Goal: Use online tool/utility: Utilize a website feature to perform a specific function

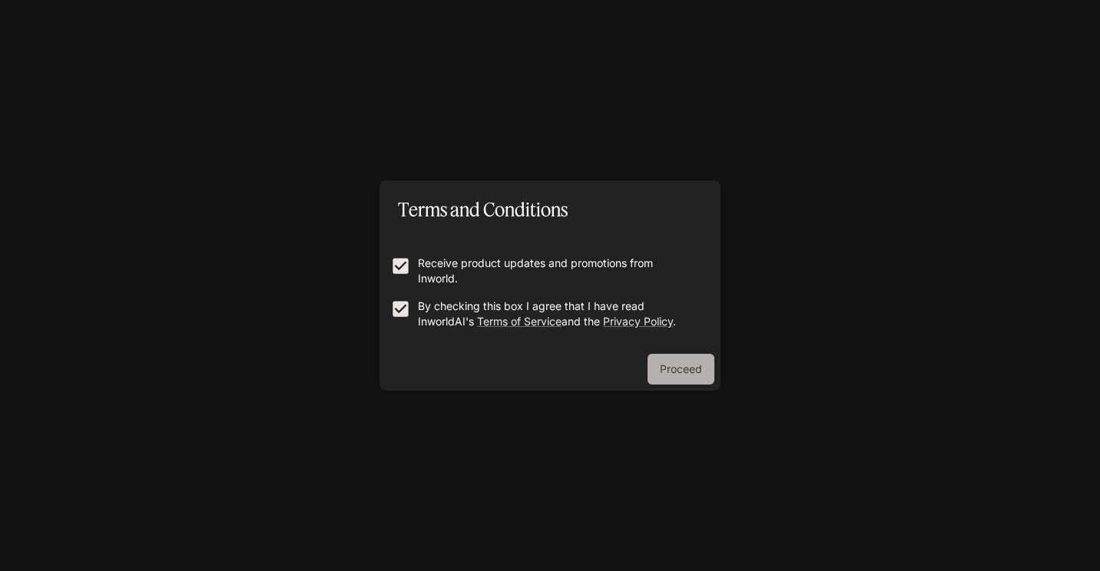
click at [695, 368] on button "Proceed" at bounding box center [680, 369] width 67 height 31
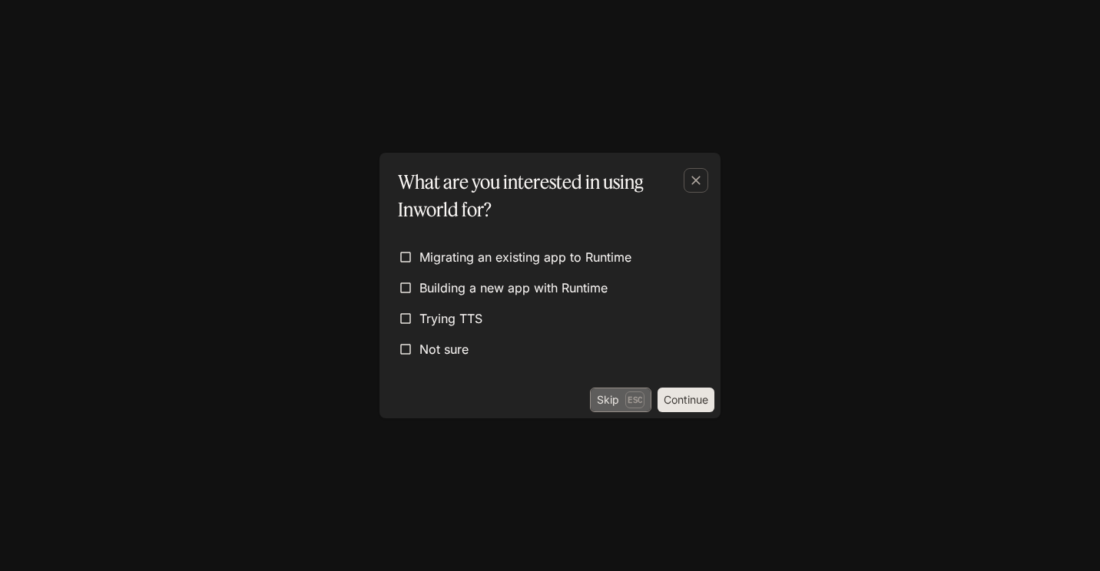
click at [627, 407] on p "Esc" at bounding box center [634, 400] width 19 height 17
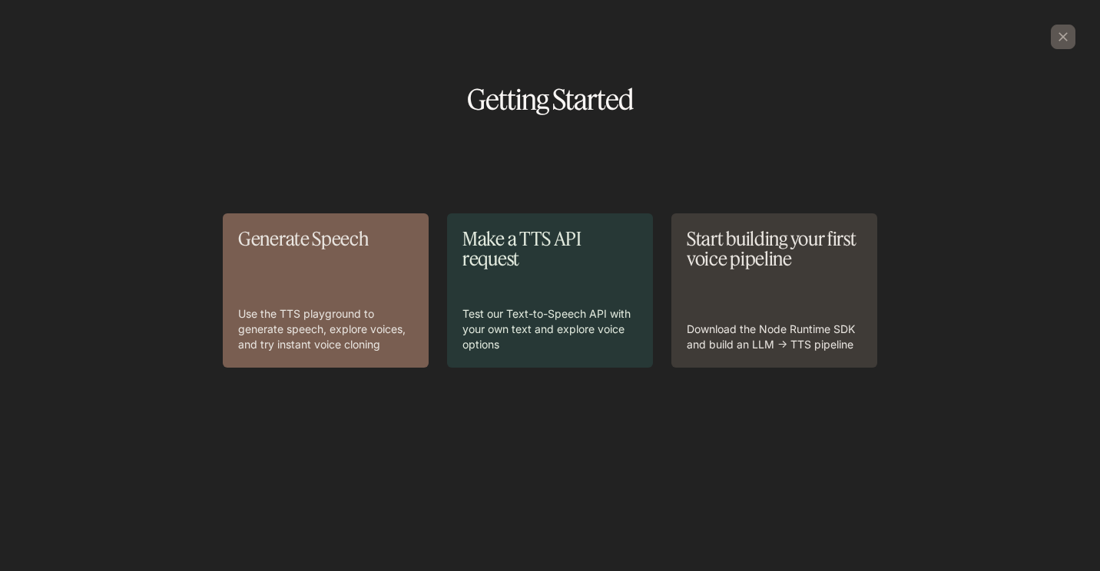
click at [720, 45] on div "Back Getting Started" at bounding box center [550, 69] width 1051 height 89
click at [1057, 34] on icon "button" at bounding box center [1062, 36] width 15 height 15
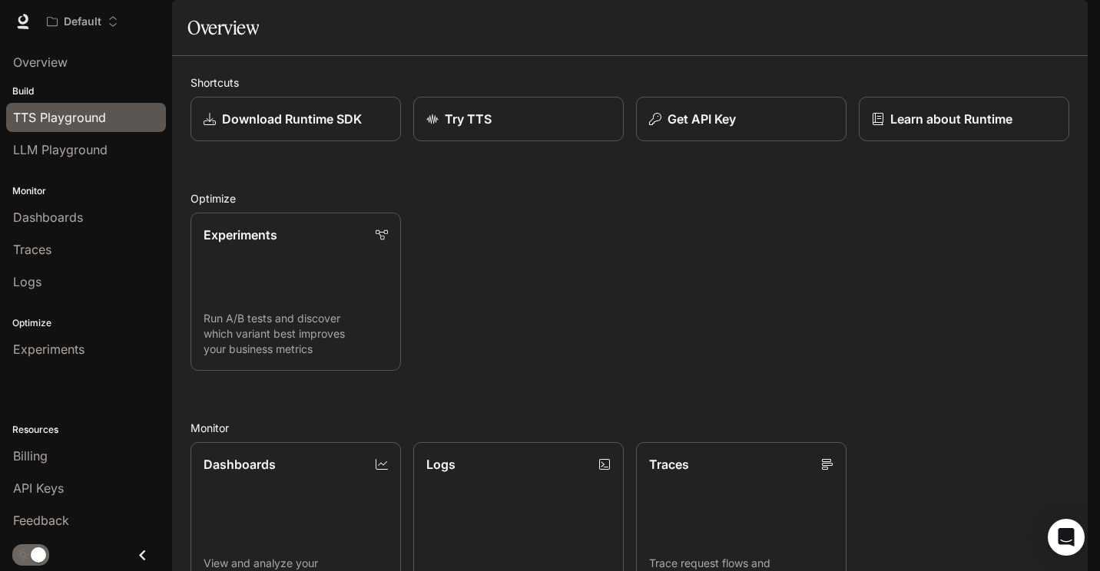
click at [94, 108] on span "TTS Playground" at bounding box center [59, 117] width 93 height 18
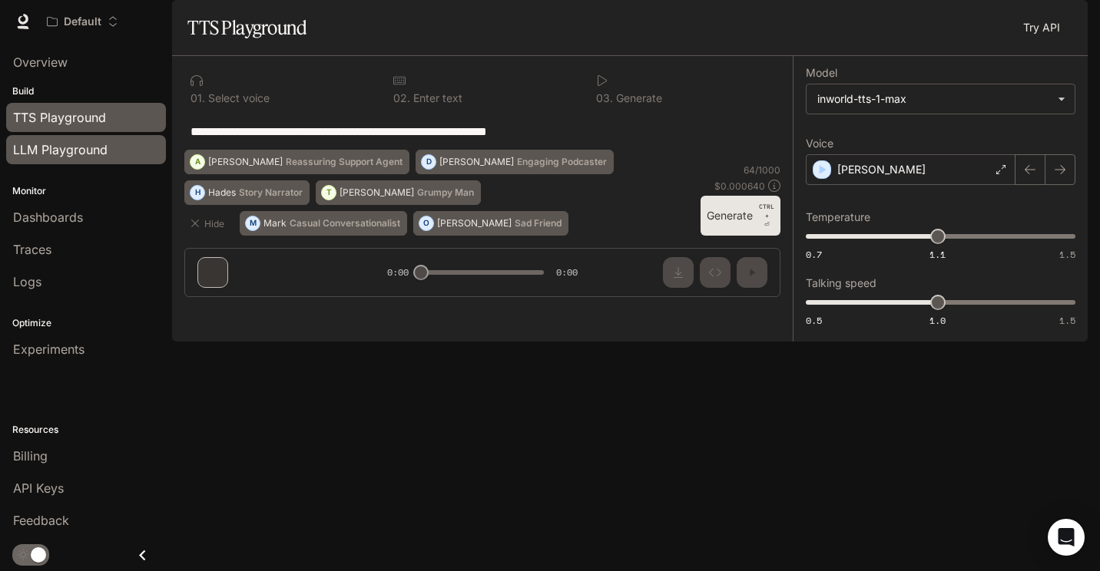
click at [80, 142] on span "LLM Playground" at bounding box center [60, 150] width 94 height 18
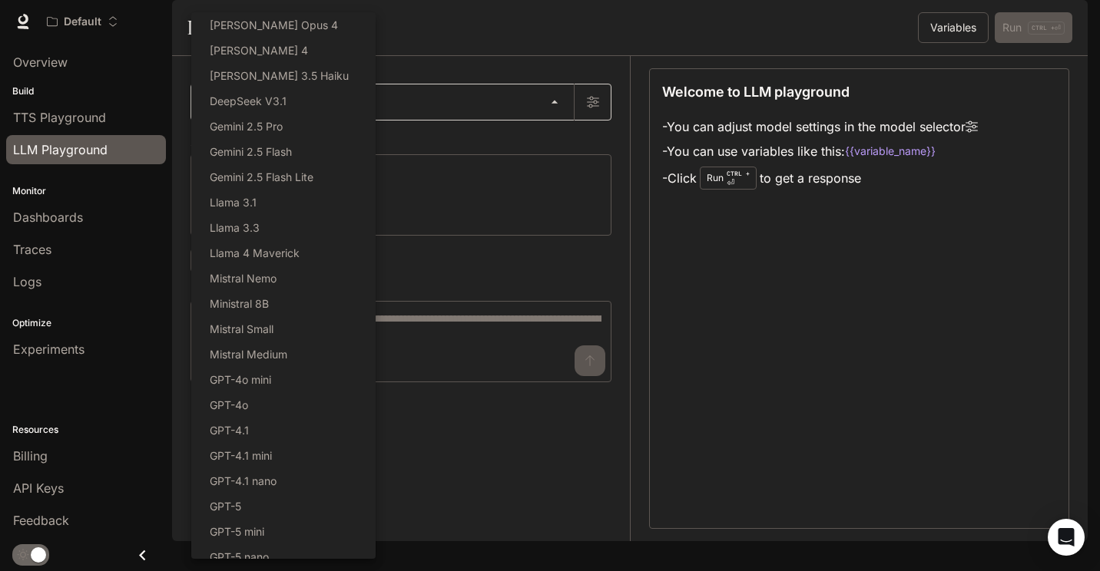
click at [475, 154] on body "Skip to main content Default TTS TTS Runtime Runtime Documentation Documentatio…" at bounding box center [550, 285] width 1100 height 571
click at [475, 154] on div at bounding box center [550, 285] width 1100 height 571
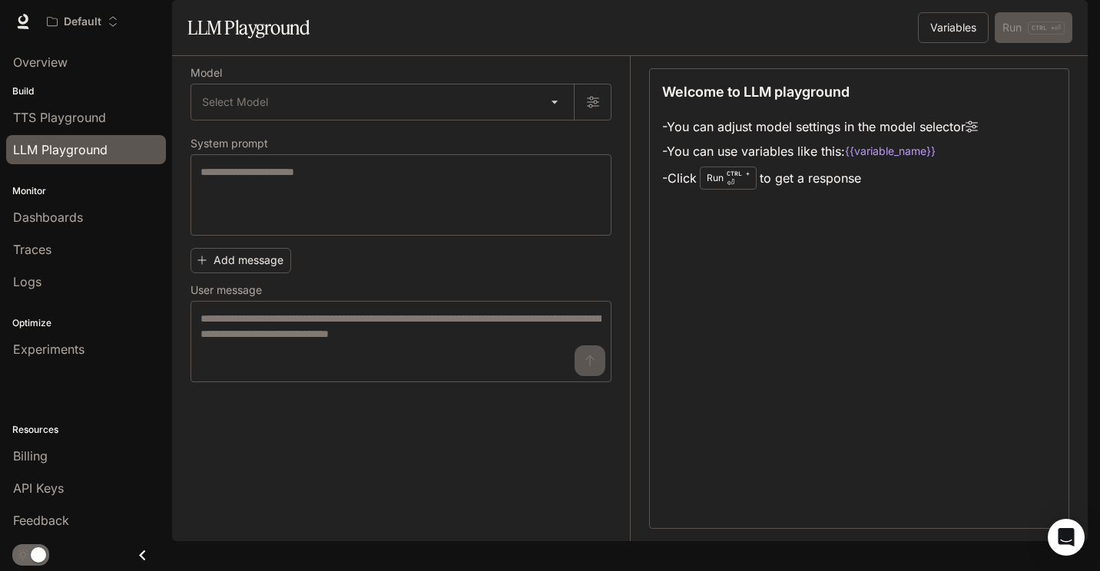
click at [514, 45] on section "LLM Playground Variables Run CTRL + ⏎" at bounding box center [629, 28] width 915 height 56
drag, startPoint x: 173, startPoint y: 17, endPoint x: 114, endPoint y: 19, distance: 59.2
click at [114, 19] on div "Default" at bounding box center [441, 21] width 803 height 31
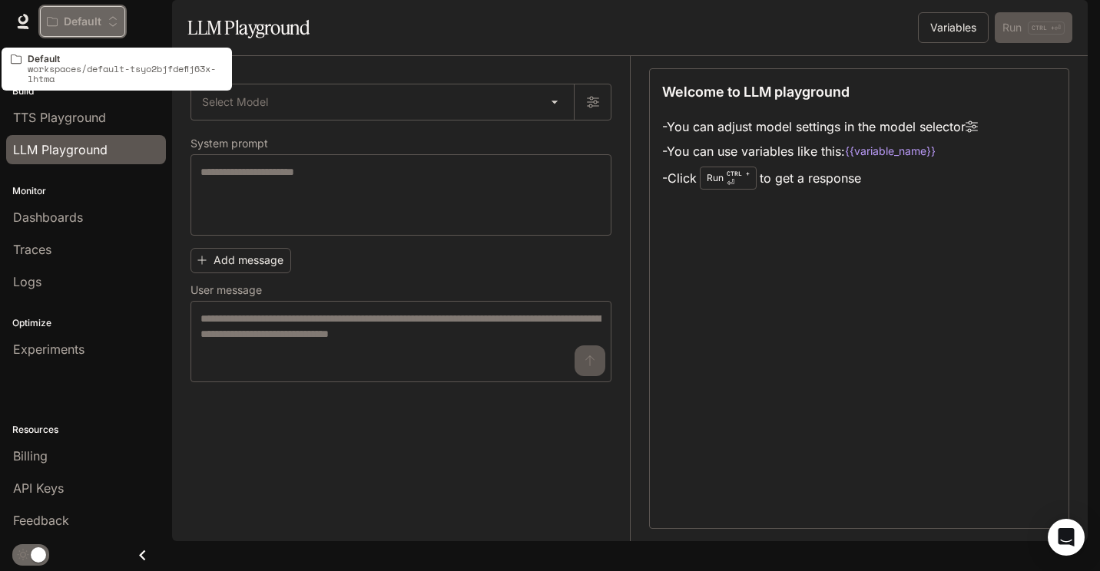
click at [114, 19] on icon "Open workspace menu" at bounding box center [113, 21] width 11 height 11
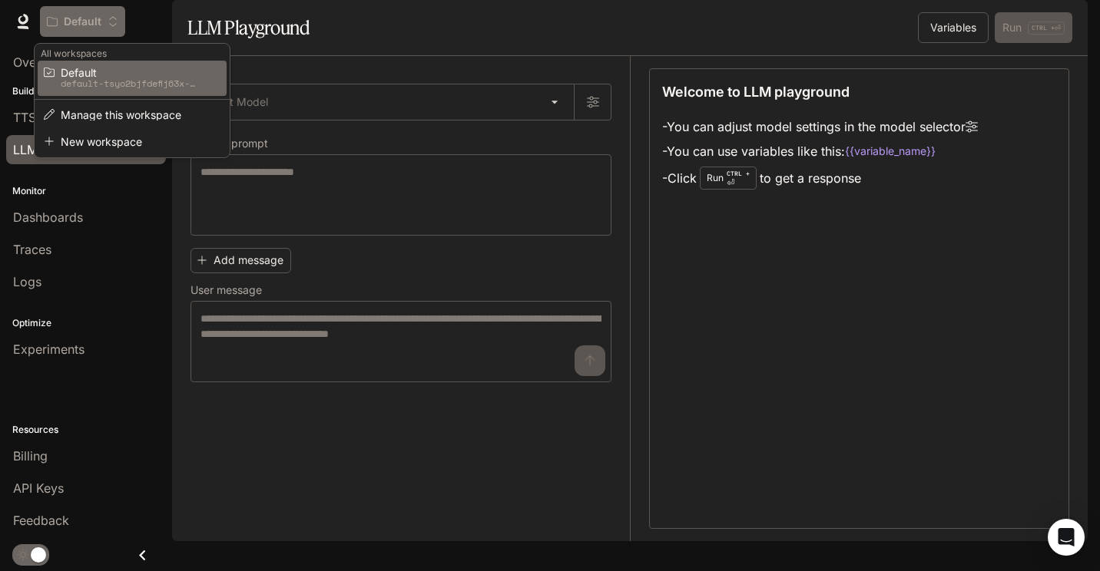
click at [114, 19] on div "Open workspace menu" at bounding box center [550, 285] width 1100 height 571
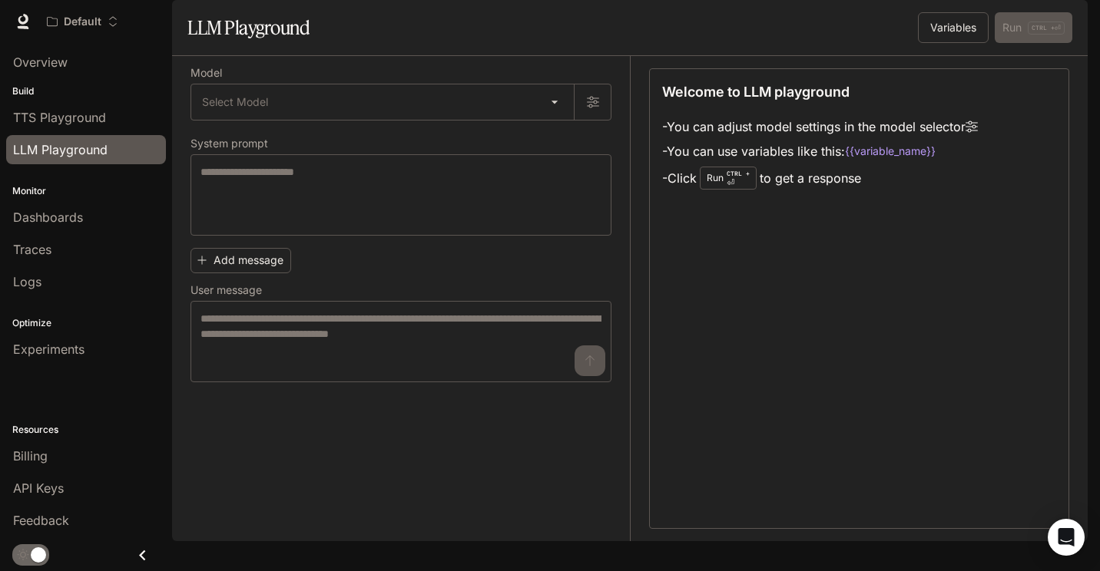
click at [82, 384] on div "Overview Build TTS Playground LLM Playground Monitor Dashboards Traces Logs Opt…" at bounding box center [86, 307] width 172 height 528
click at [94, 112] on span "TTS Playground" at bounding box center [59, 117] width 93 height 18
